Goal: Find specific fact: Find specific fact

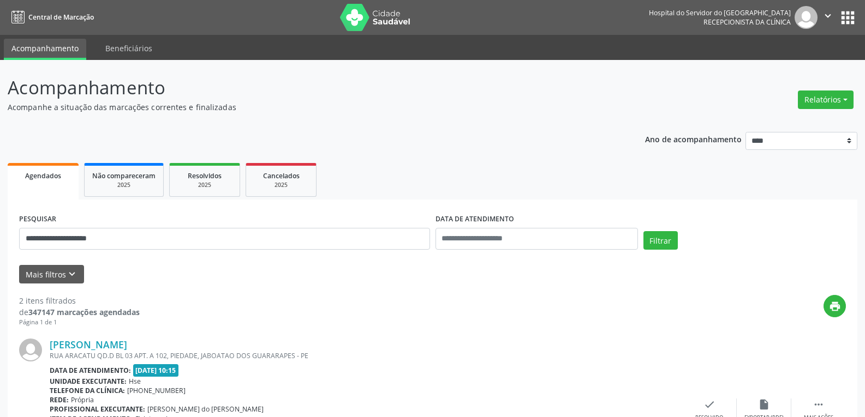
type input "**********"
click at [643, 231] on button "Filtrar" at bounding box center [660, 240] width 34 height 19
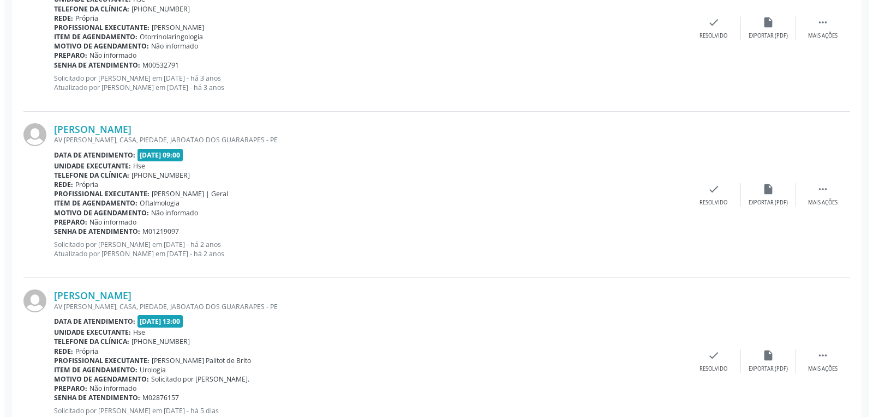
scroll to position [595, 0]
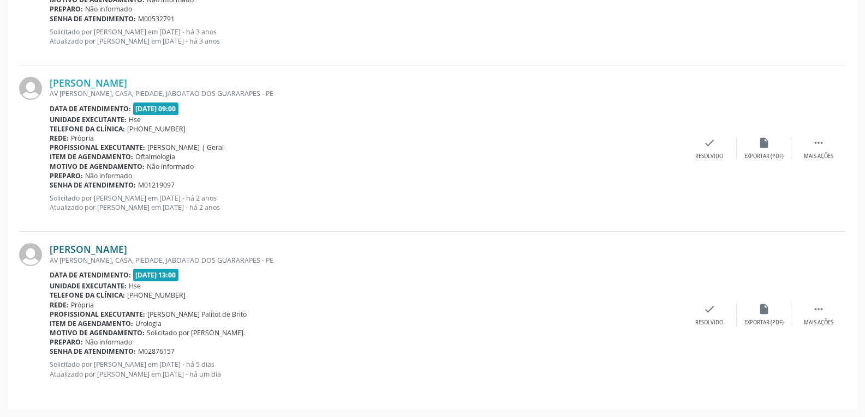
click at [126, 250] on link "[PERSON_NAME]" at bounding box center [88, 249] width 77 height 12
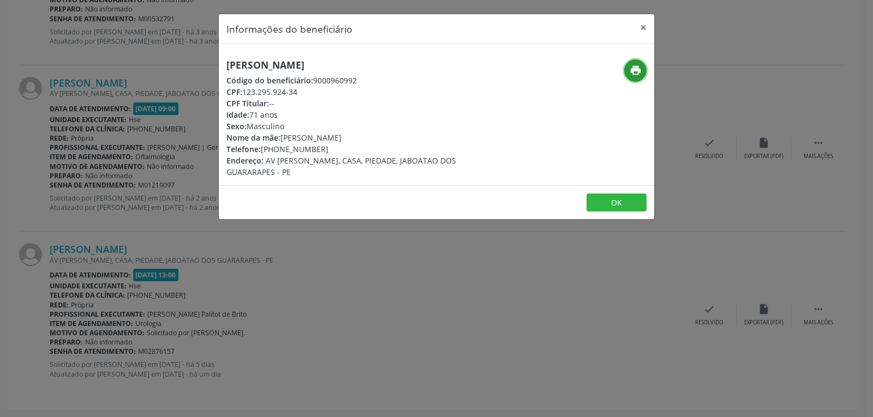
click at [632, 62] on button "print" at bounding box center [635, 70] width 22 height 22
drag, startPoint x: 244, startPoint y: 89, endPoint x: 319, endPoint y: 89, distance: 74.7
click at [319, 89] on div "CPF: 123.295.924-34" at bounding box center [363, 91] width 275 height 11
copy div "123.295.924-34"
drag, startPoint x: 274, startPoint y: 146, endPoint x: 355, endPoint y: 146, distance: 80.2
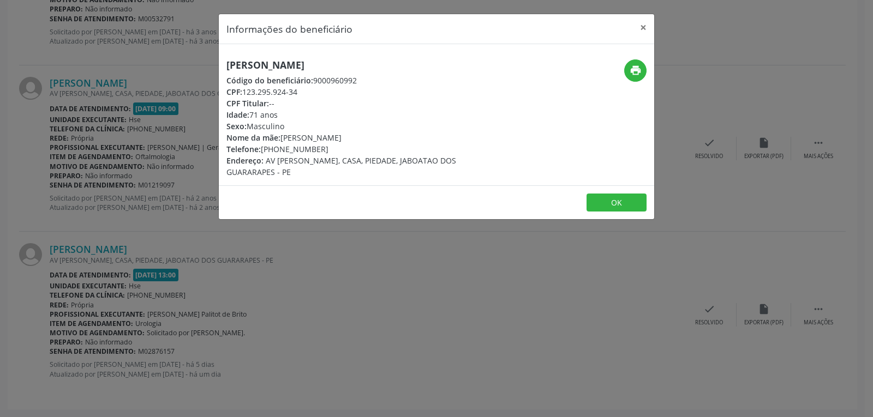
click at [355, 146] on div "Telefone: [PHONE_NUMBER]" at bounding box center [363, 148] width 275 height 11
click at [355, 147] on div "Telefone: [PHONE_NUMBER]" at bounding box center [363, 148] width 275 height 11
drag, startPoint x: 278, startPoint y: 150, endPoint x: 327, endPoint y: 148, distance: 48.6
click at [327, 148] on div "Telefone: [PHONE_NUMBER]" at bounding box center [363, 148] width 275 height 11
copy div "99252-4240"
